Goal: Information Seeking & Learning: Learn about a topic

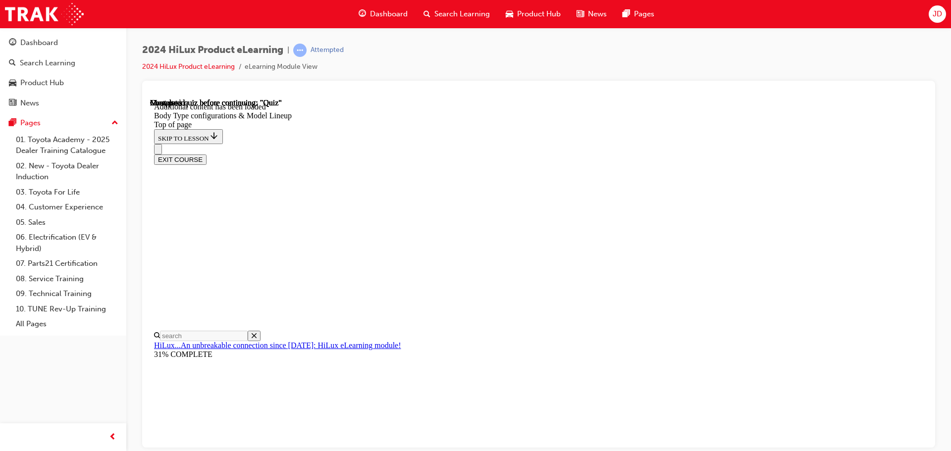
scroll to position [289, 0]
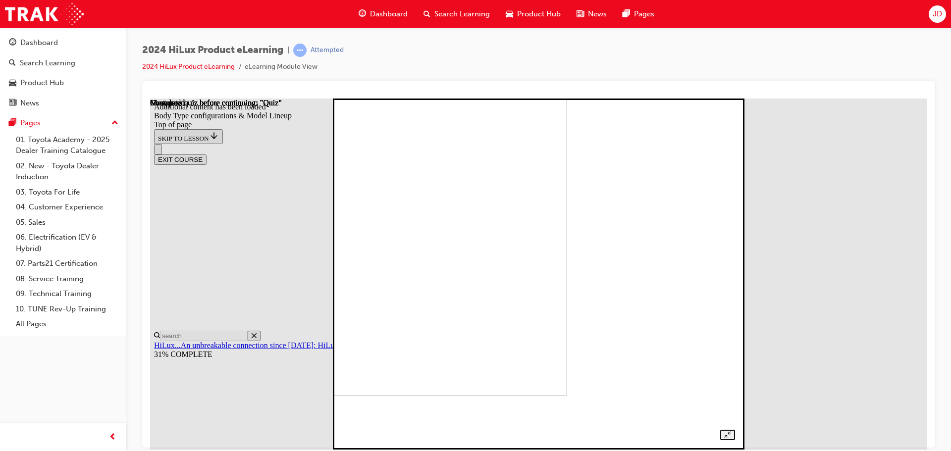
click at [567, 251] on img at bounding box center [378, 219] width 378 height 351
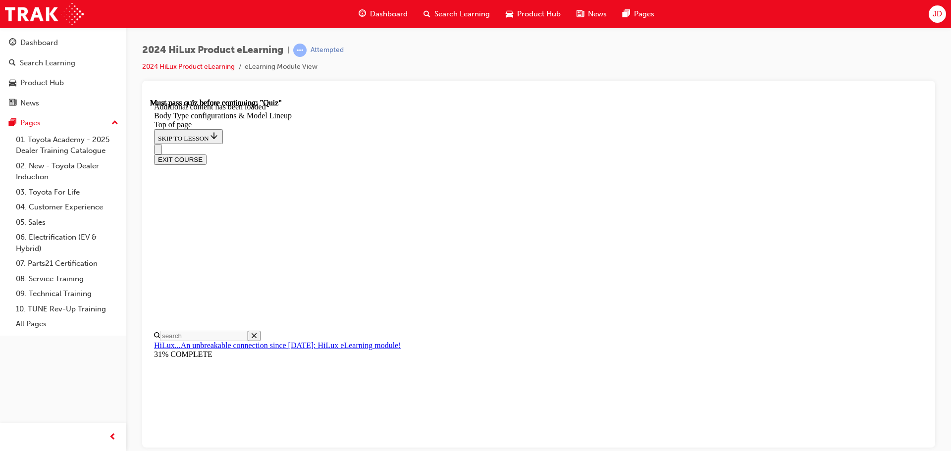
scroll to position [397, 0]
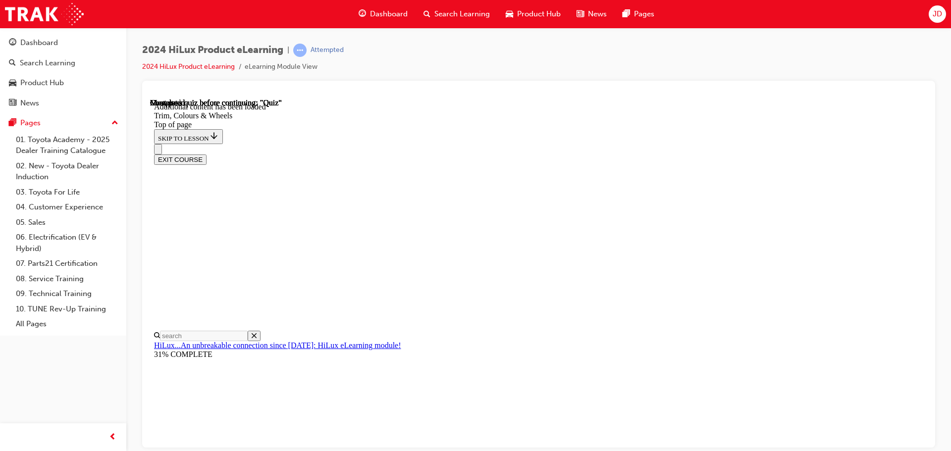
scroll to position [1572, 0]
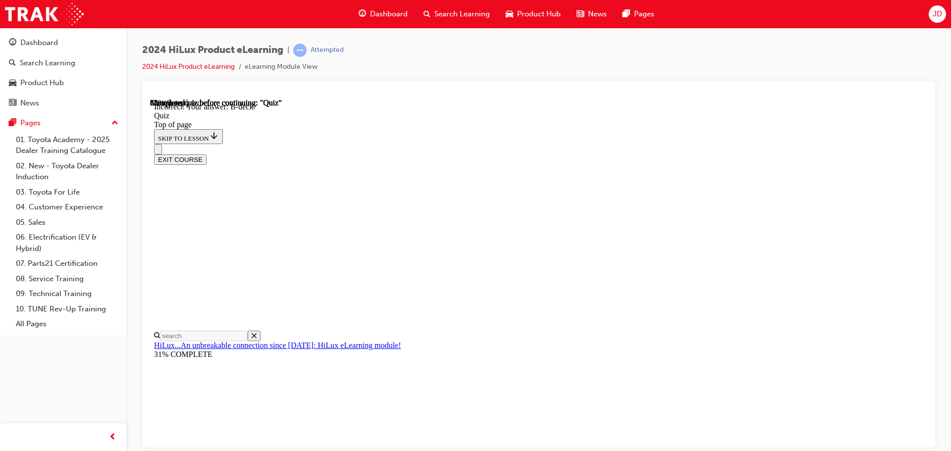
scroll to position [183, 0]
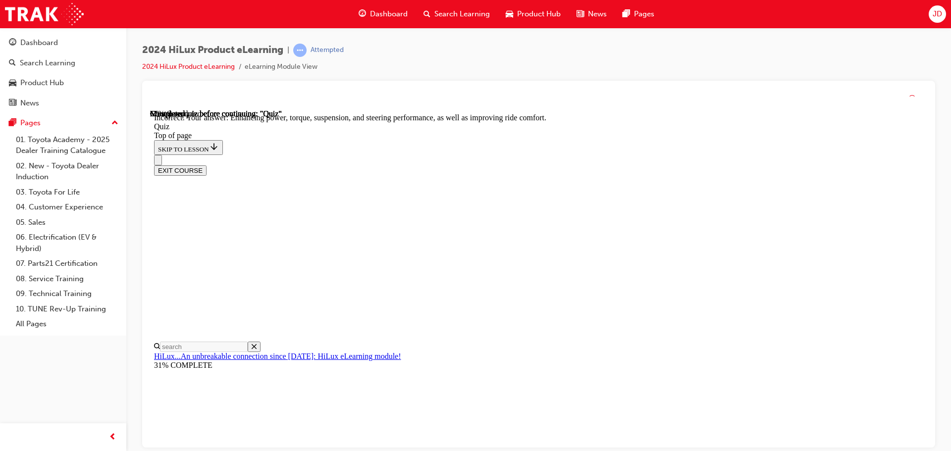
scroll to position [229, 0]
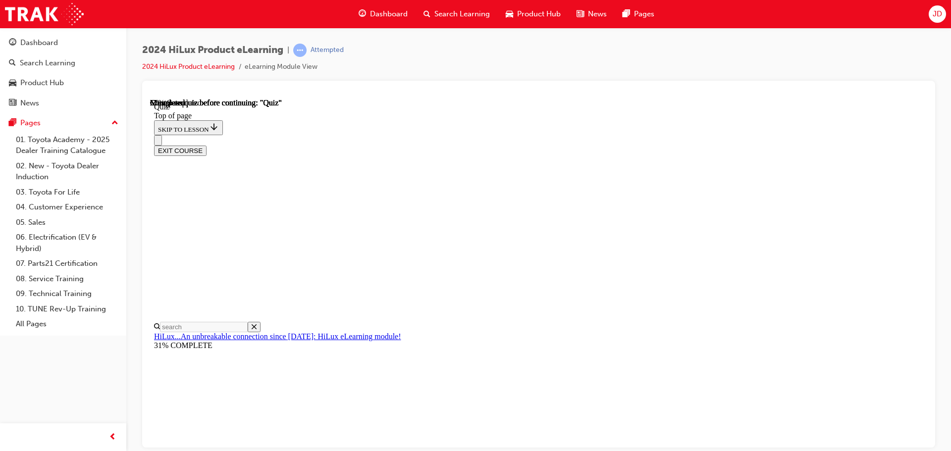
scroll to position [99, 0]
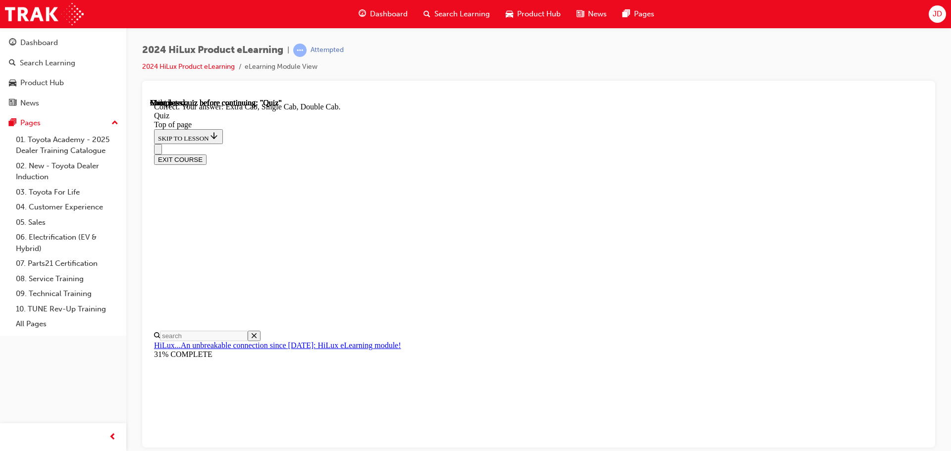
scroll to position [256, 0]
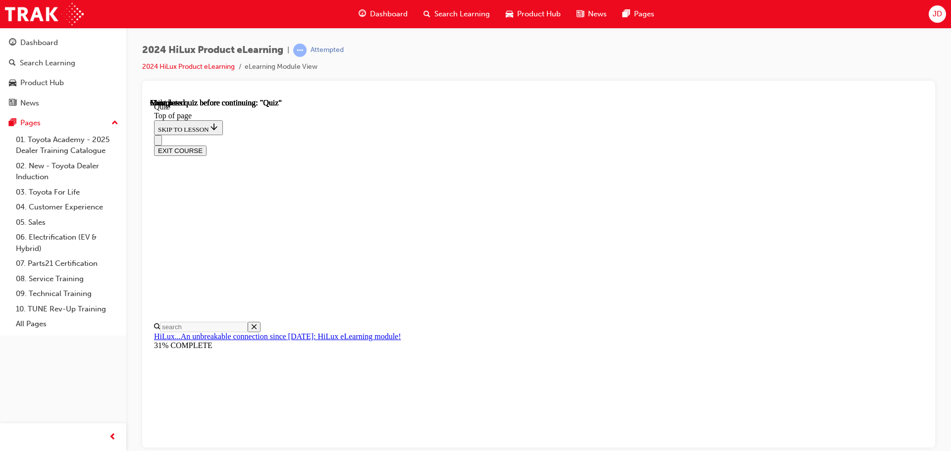
scroll to position [187, 0]
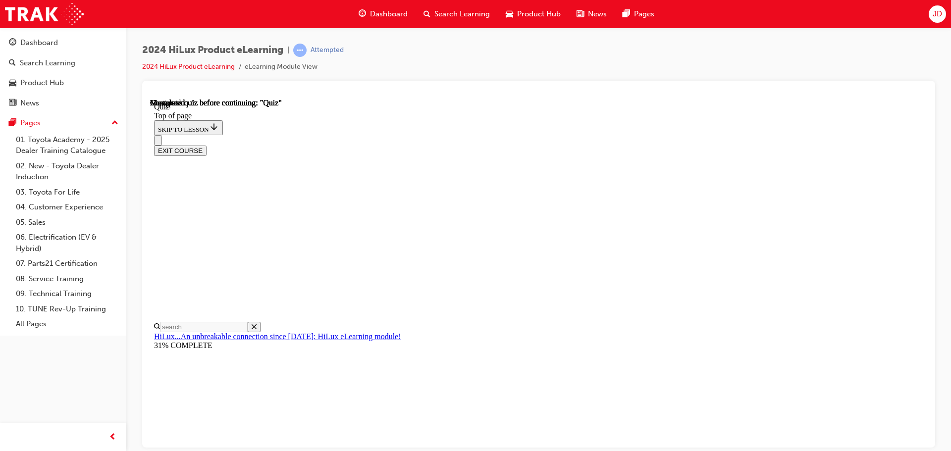
scroll to position [180, 0]
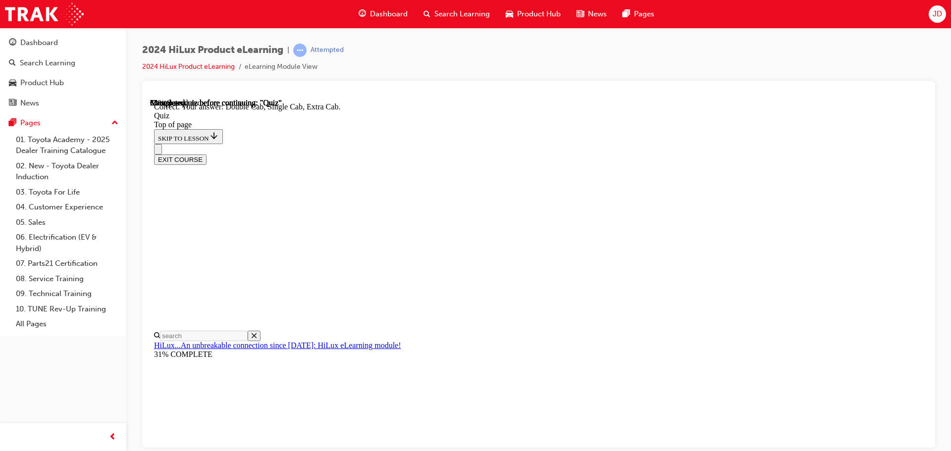
scroll to position [256, 0]
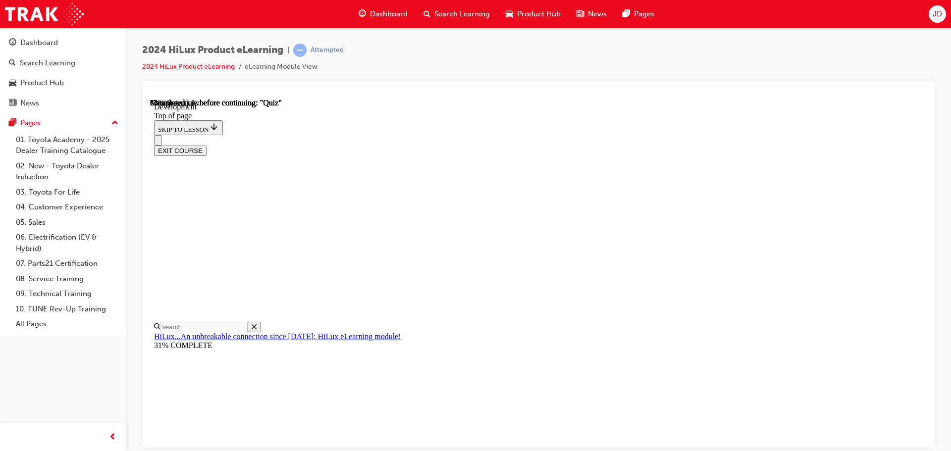
scroll to position [179, 0]
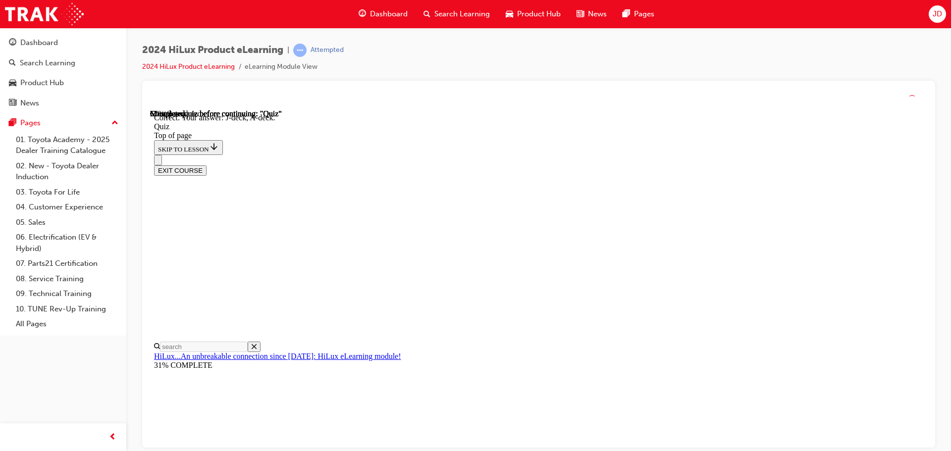
scroll to position [183, 0]
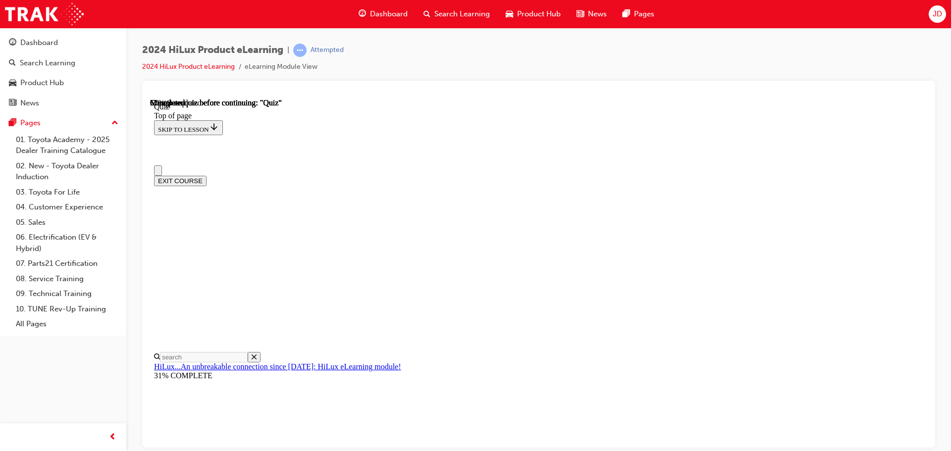
scroll to position [99, 0]
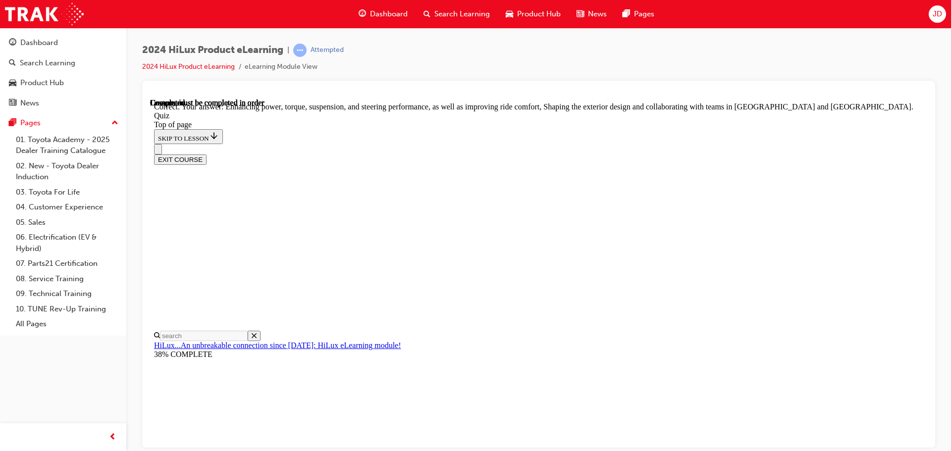
scroll to position [229, 0]
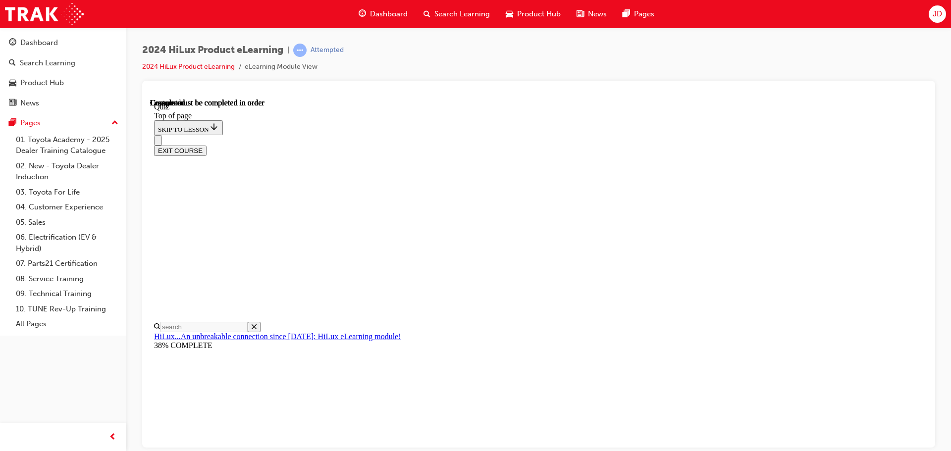
scroll to position [187, 0]
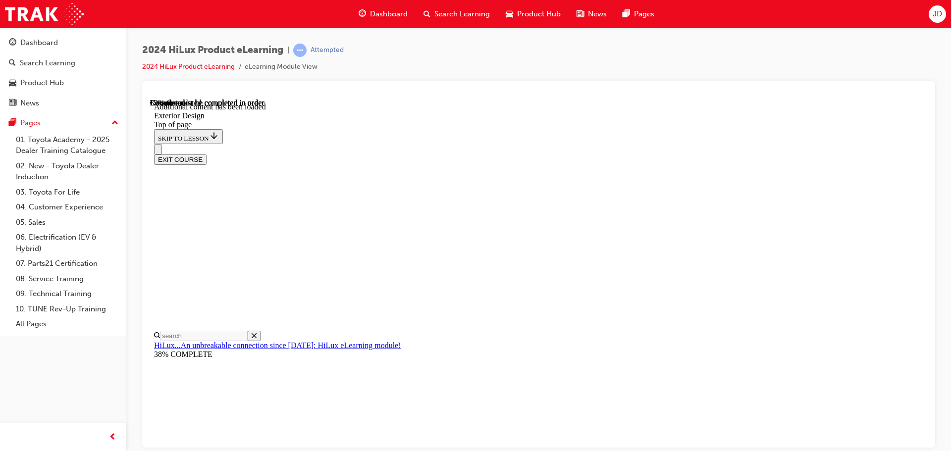
scroll to position [1817, 0]
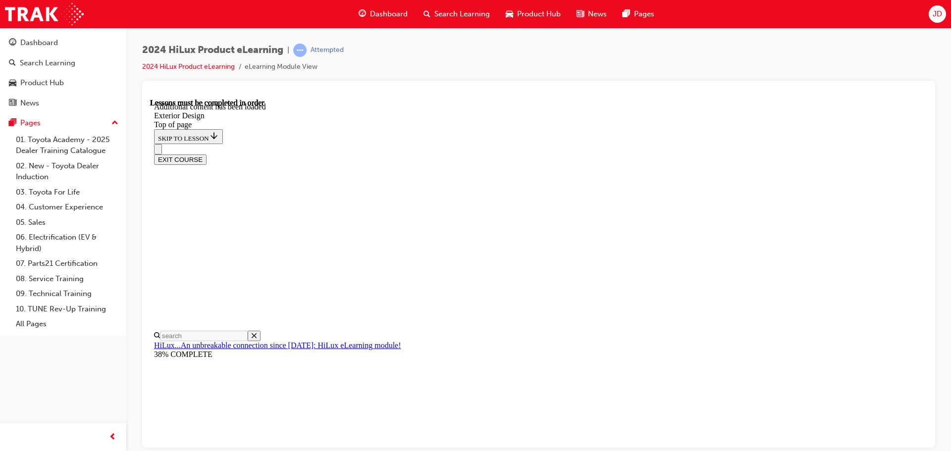
scroll to position [2658, 0]
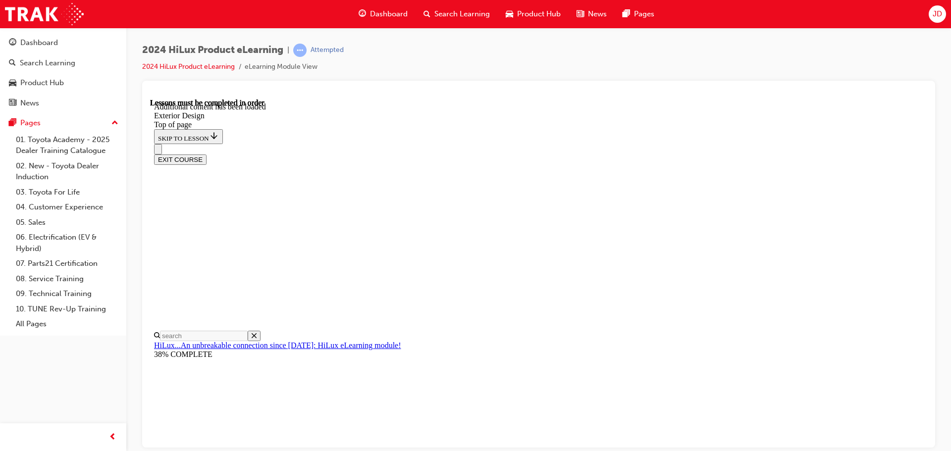
click at [556, 144] on div "EXIT COURSE" at bounding box center [535, 154] width 762 height 21
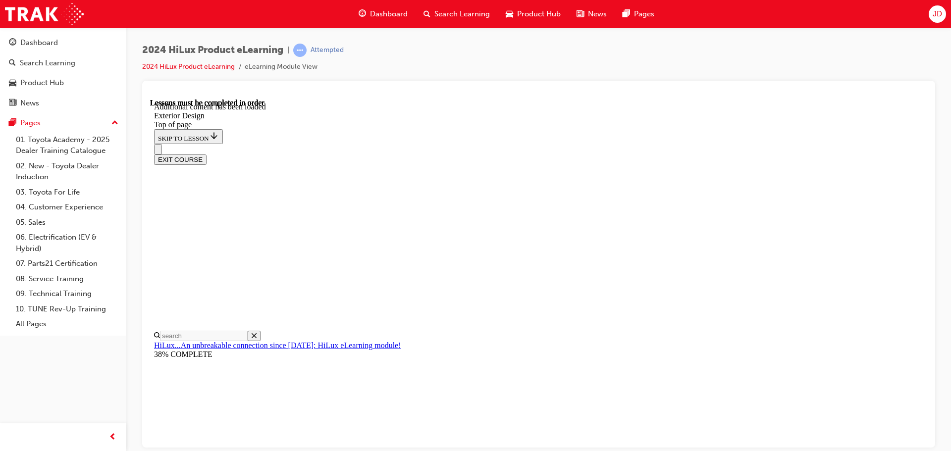
drag, startPoint x: 665, startPoint y: 225, endPoint x: 670, endPoint y: 221, distance: 6.7
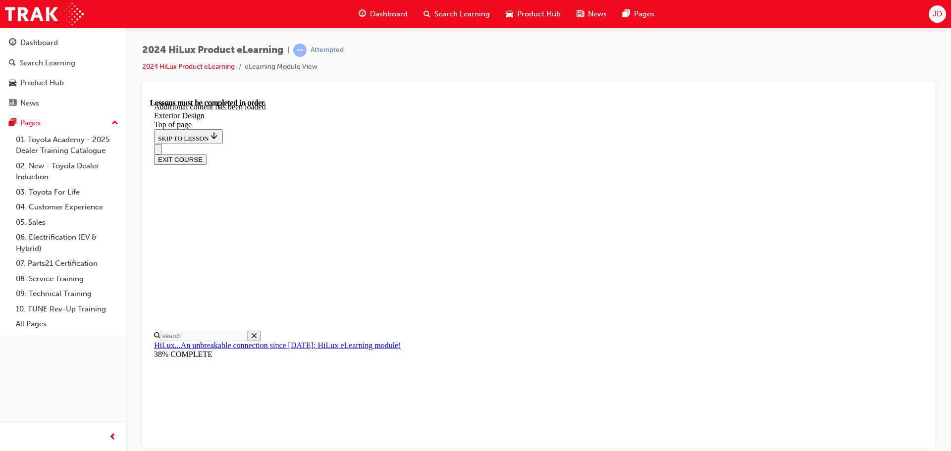
scroll to position [3673, 0]
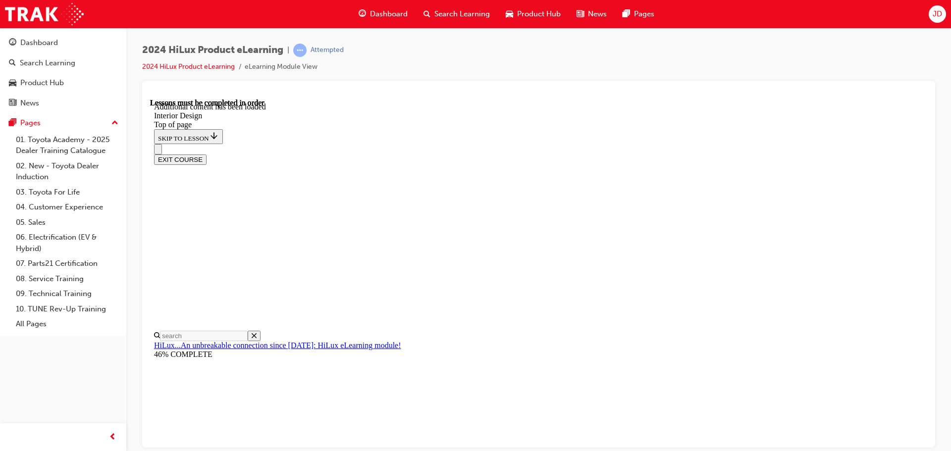
drag, startPoint x: 678, startPoint y: 440, endPoint x: 724, endPoint y: 409, distance: 55.4
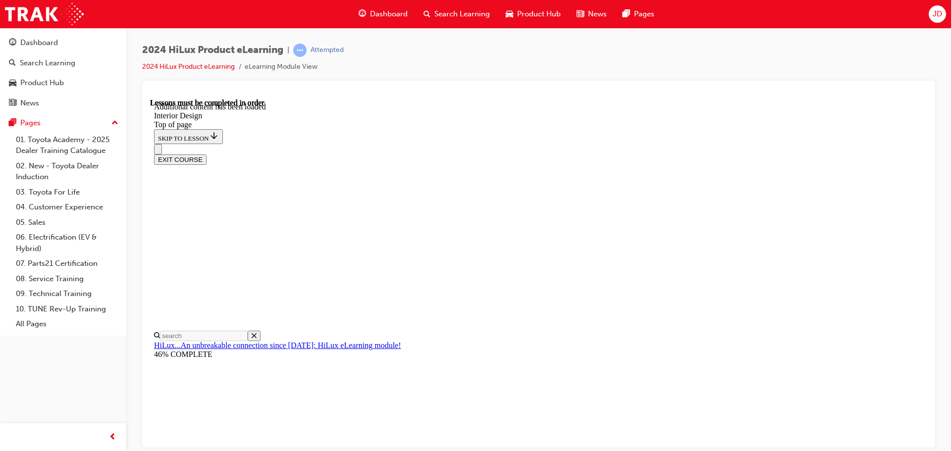
drag, startPoint x: 701, startPoint y: 323, endPoint x: 692, endPoint y: 258, distance: 65.9
